Goal: Find contact information: Find contact information

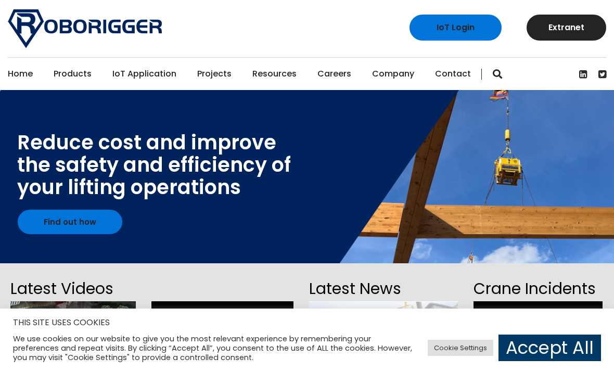
click at [447, 70] on link "Contact" at bounding box center [453, 74] width 36 height 32
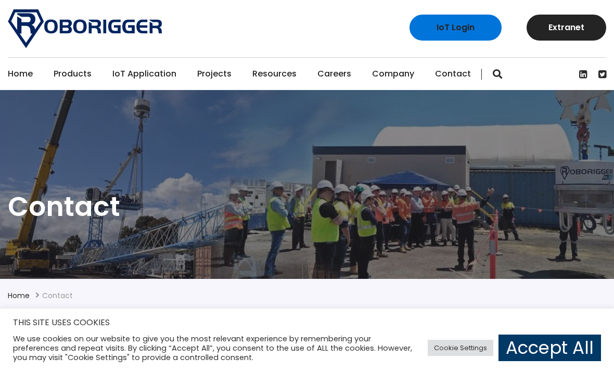
click at [358, 251] on section "Contact" at bounding box center [307, 184] width 614 height 189
drag, startPoint x: 359, startPoint y: 247, endPoint x: 358, endPoint y: 232, distance: 15.2
click at [358, 237] on section "Contact" at bounding box center [307, 184] width 614 height 189
click at [359, 212] on h1 "Contact" at bounding box center [307, 206] width 599 height 35
drag, startPoint x: 359, startPoint y: 212, endPoint x: 428, endPoint y: 158, distance: 87.1
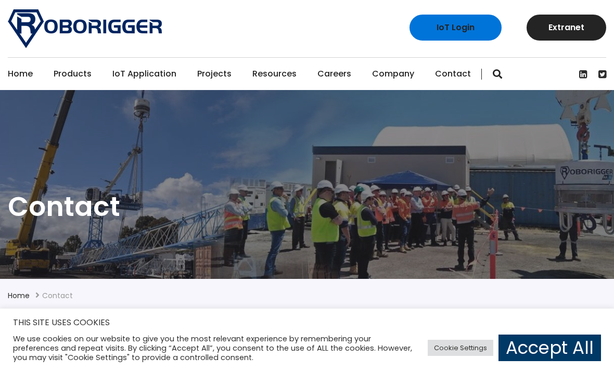
click at [364, 205] on h1 "Contact" at bounding box center [307, 206] width 599 height 35
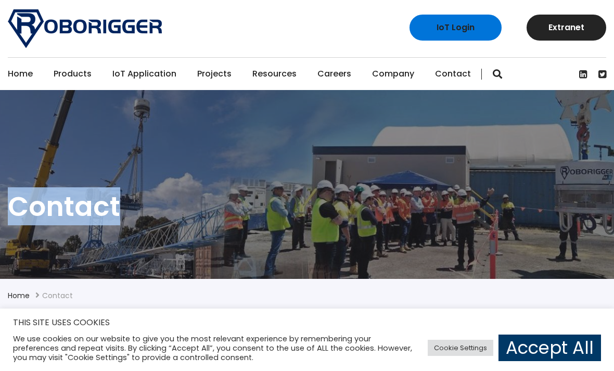
click at [428, 158] on section "Contact" at bounding box center [307, 184] width 614 height 189
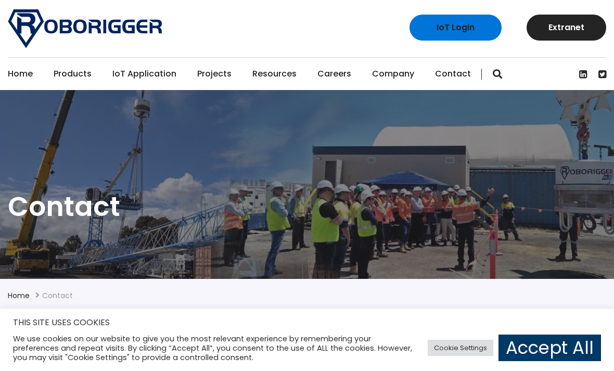
drag, startPoint x: 431, startPoint y: 152, endPoint x: 438, endPoint y: 140, distance: 13.8
click at [435, 144] on section "Contact" at bounding box center [307, 184] width 614 height 189
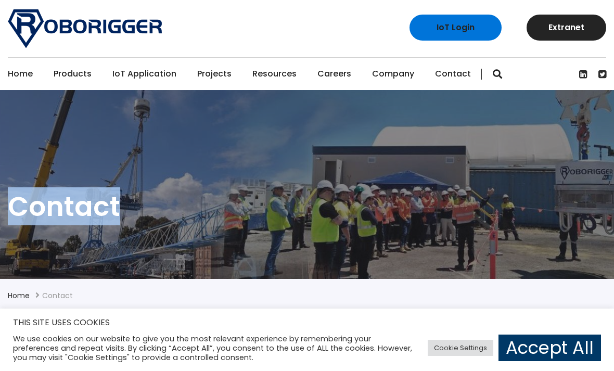
drag, startPoint x: 438, startPoint y: 140, endPoint x: 438, endPoint y: 133, distance: 6.8
click at [438, 138] on section "Contact" at bounding box center [307, 184] width 614 height 189
drag, startPoint x: 438, startPoint y: 133, endPoint x: 439, endPoint y: 128, distance: 5.8
click at [439, 126] on section "Contact" at bounding box center [307, 184] width 614 height 189
click at [440, 125] on section "Contact" at bounding box center [307, 184] width 614 height 189
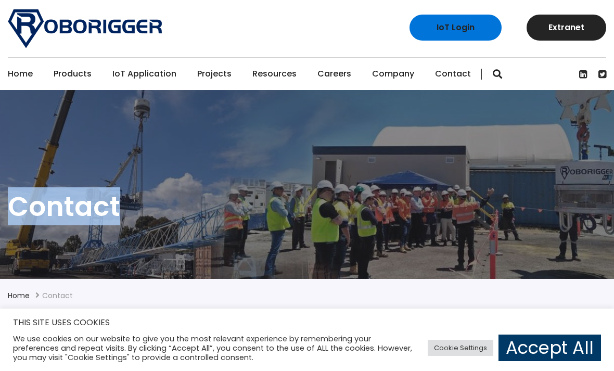
click at [440, 124] on section "Contact" at bounding box center [307, 184] width 614 height 189
click at [440, 122] on section "Contact" at bounding box center [307, 184] width 614 height 189
click at [440, 121] on section "Contact" at bounding box center [307, 184] width 614 height 189
click at [440, 118] on section "Contact" at bounding box center [307, 184] width 614 height 189
click at [440, 116] on section "Contact" at bounding box center [307, 184] width 614 height 189
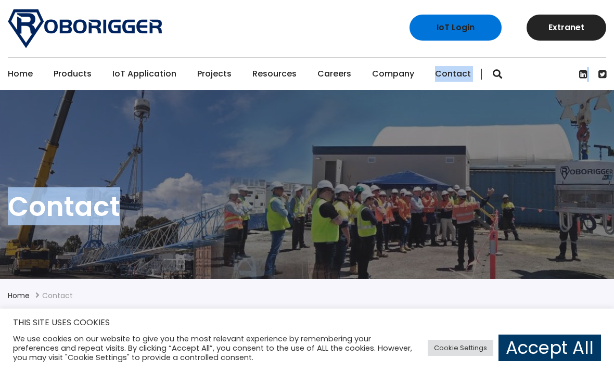
click at [435, 68] on link "Contact" at bounding box center [453, 74] width 36 height 32
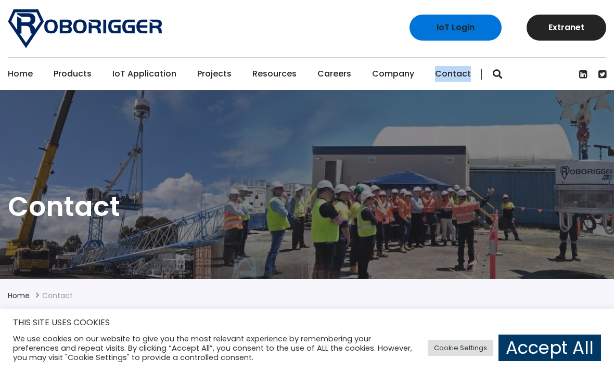
click at [435, 68] on link "Contact" at bounding box center [453, 74] width 36 height 32
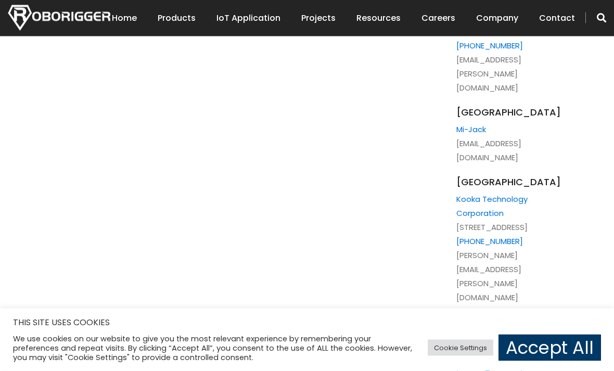
scroll to position [2512, 0]
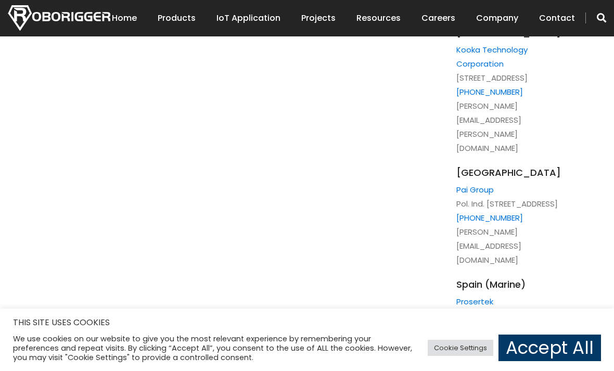
drag, startPoint x: 566, startPoint y: 270, endPoint x: 529, endPoint y: 291, distance: 42.5
drag, startPoint x: 578, startPoint y: 284, endPoint x: 461, endPoint y: 269, distance: 118.5
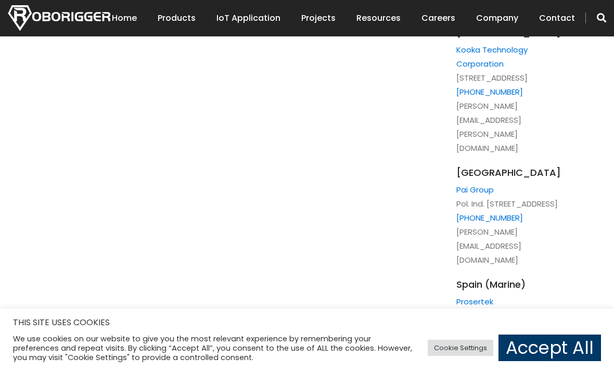
copy link "[EMAIL_ADDRESS][DOMAIN_NAME]"
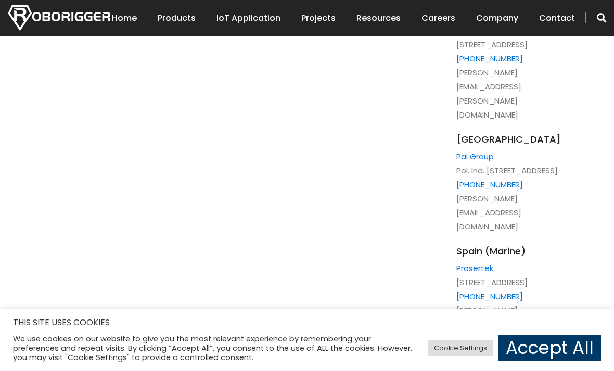
copy link "[EMAIL_ADDRESS][DOMAIN_NAME]"
